Goal: Obtain resource: Download file/media

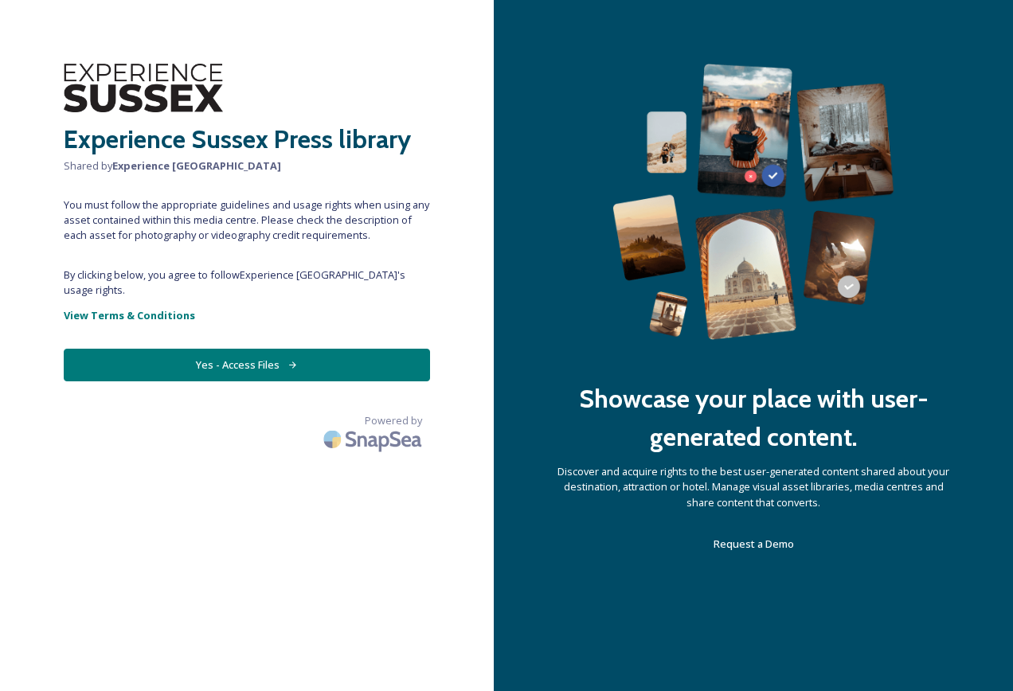
click at [253, 349] on button "Yes - Access Files" at bounding box center [247, 365] width 366 height 33
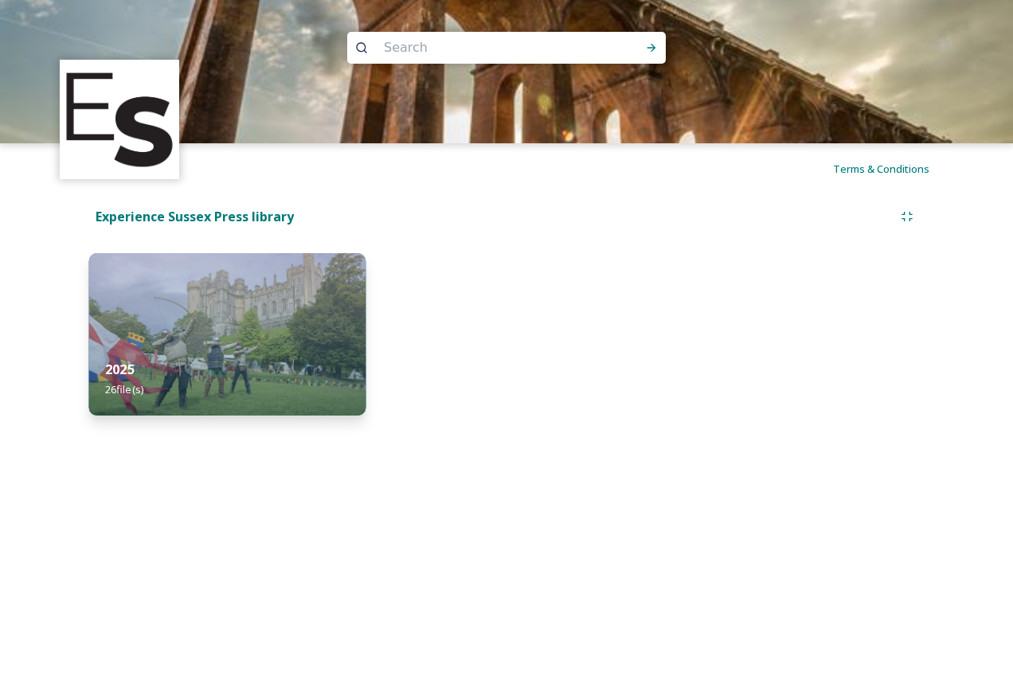
click at [267, 325] on img at bounding box center [227, 334] width 276 height 162
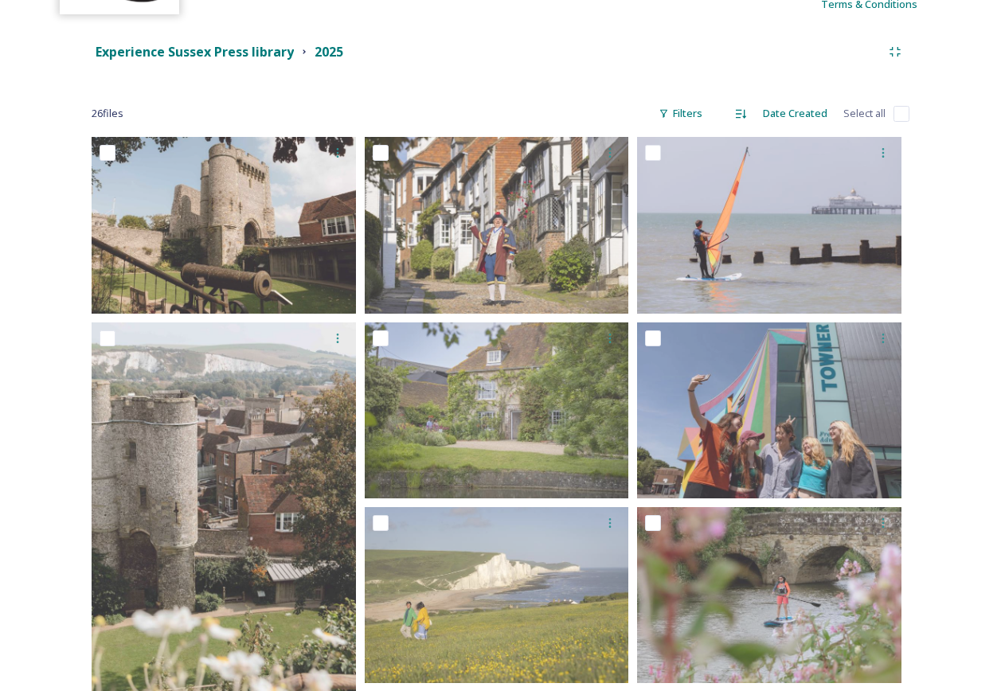
scroll to position [150, 0]
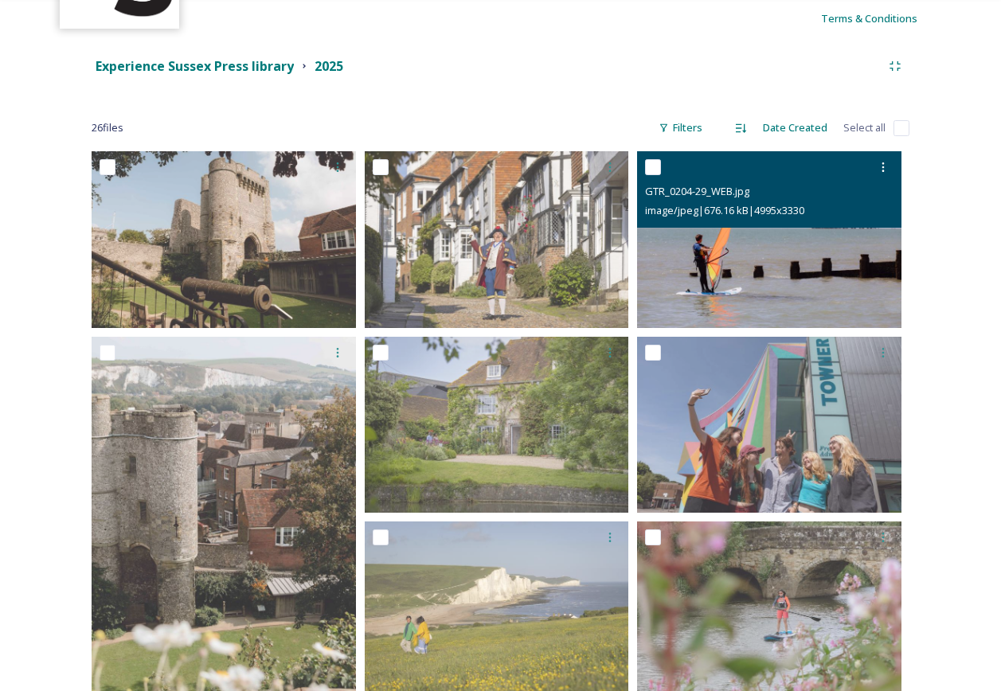
click at [654, 169] on input "checkbox" at bounding box center [653, 167] width 16 height 16
checkbox input "true"
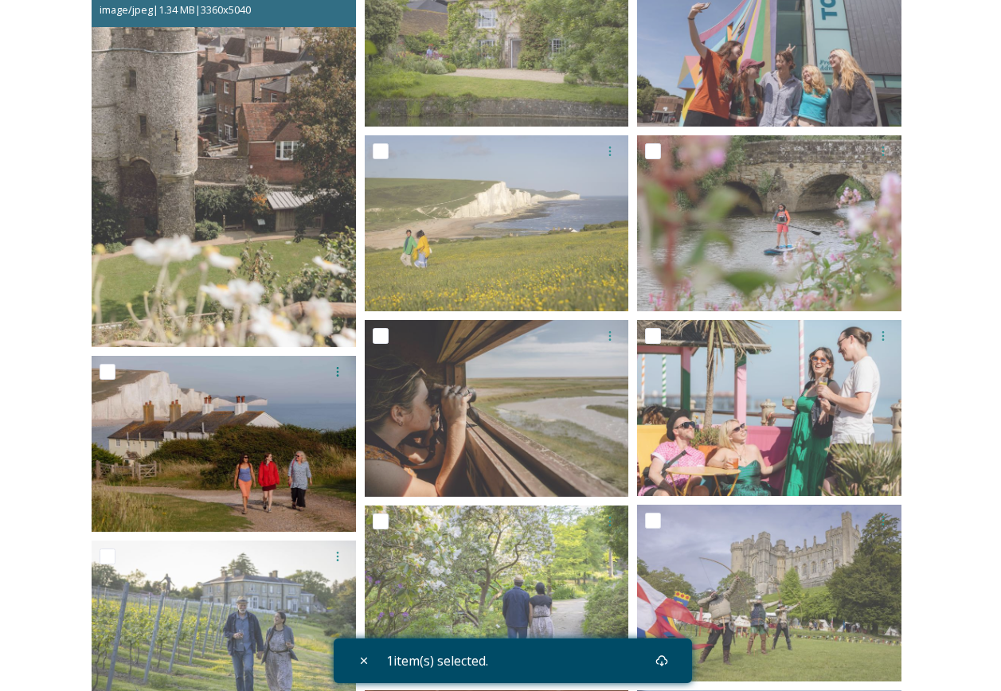
scroll to position [628, 0]
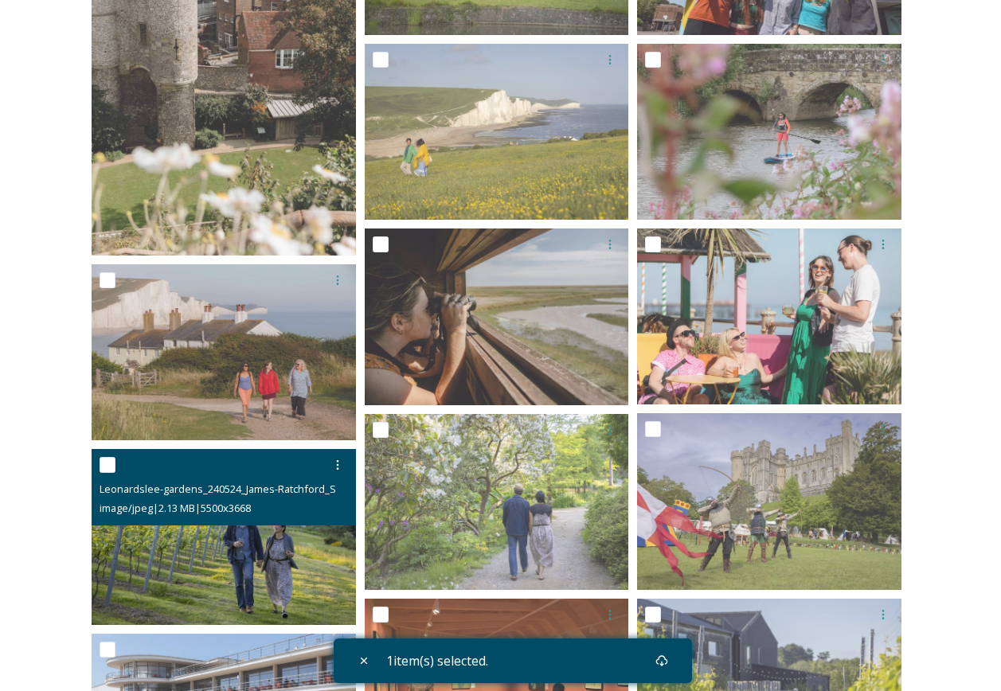
click at [112, 466] on input "checkbox" at bounding box center [108, 465] width 16 height 16
checkbox input "true"
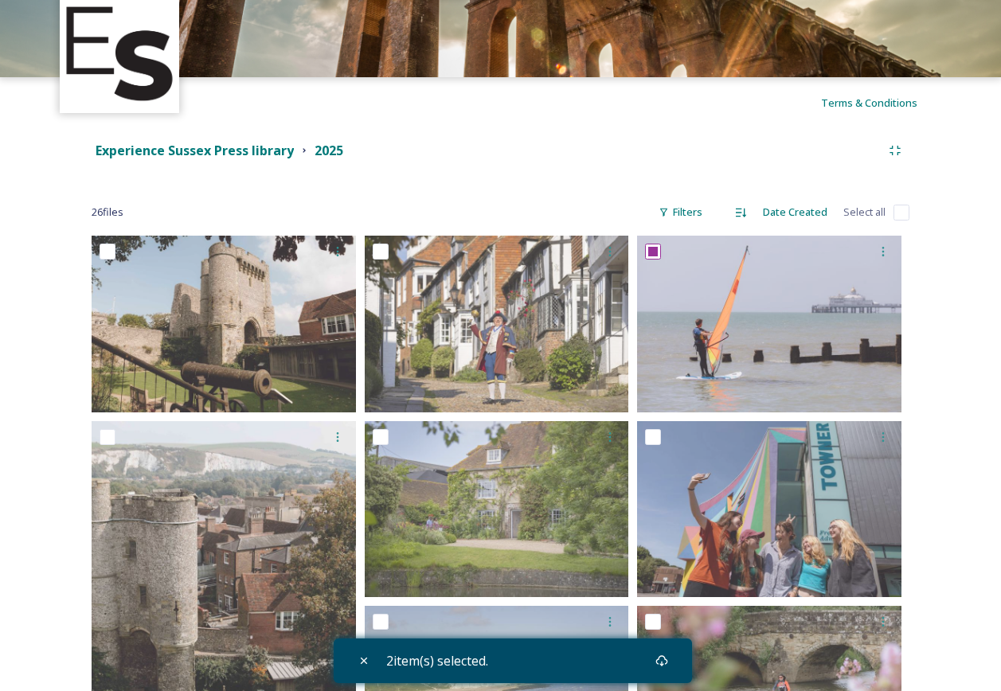
scroll to position [0, 0]
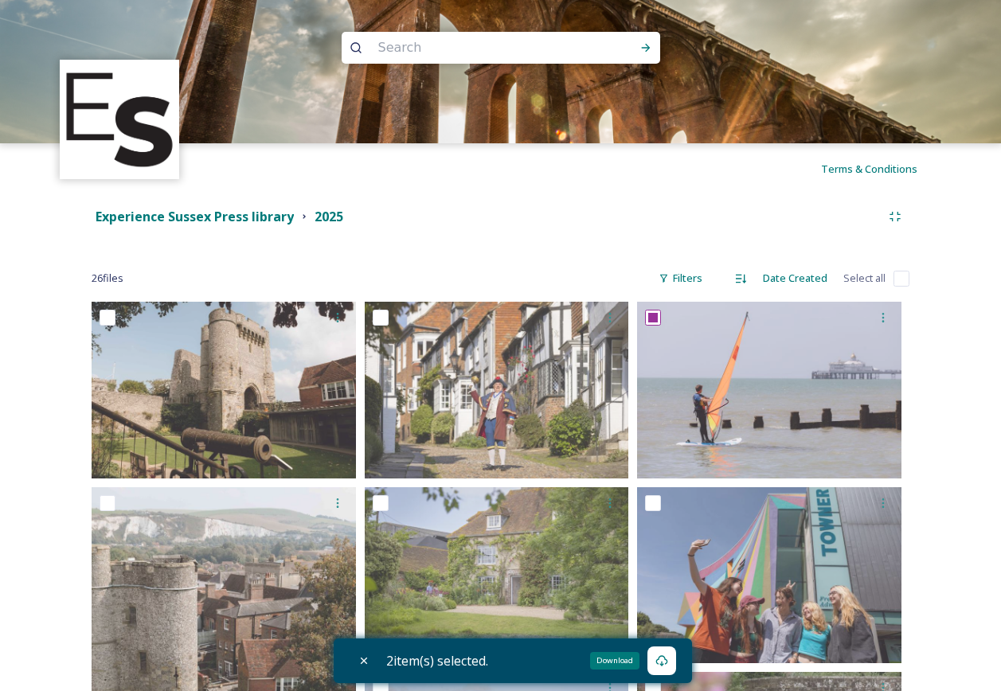
click at [660, 660] on icon at bounding box center [661, 660] width 13 height 13
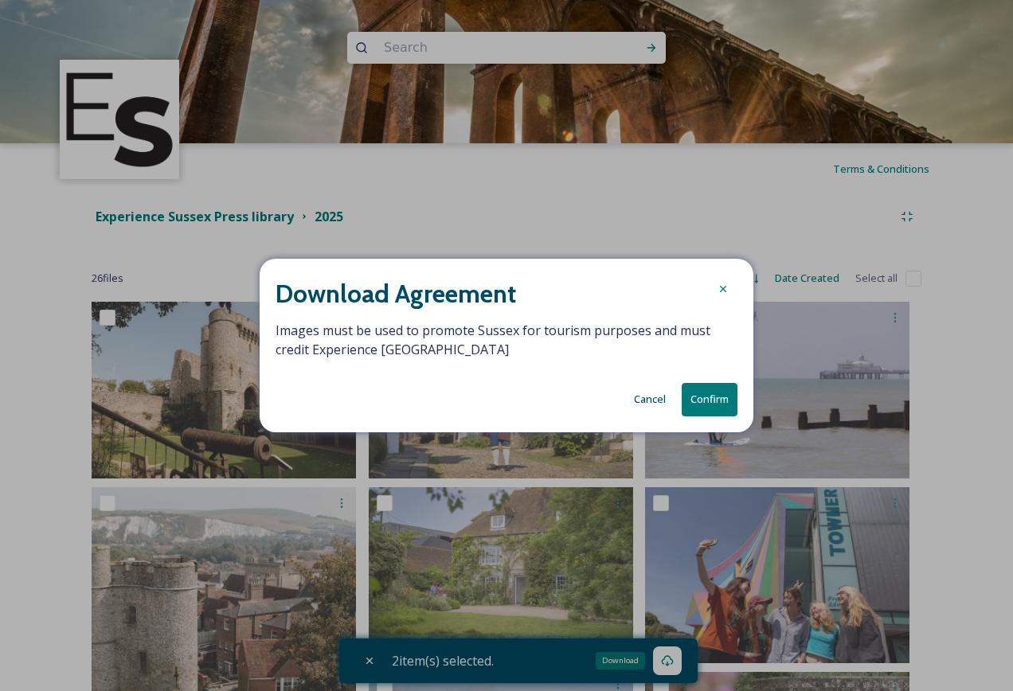
click at [714, 402] on button "Confirm" at bounding box center [710, 399] width 56 height 33
